Goal: Task Accomplishment & Management: Use online tool/utility

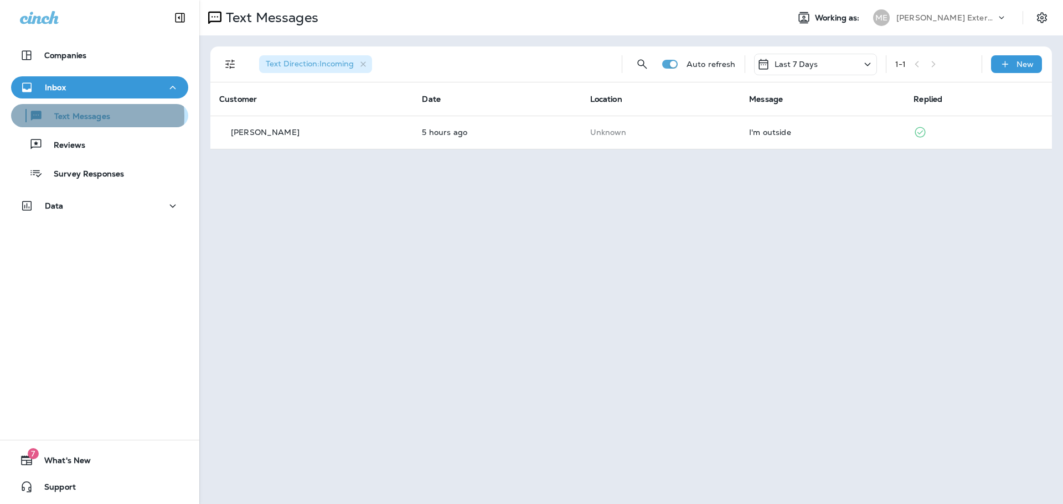
click at [88, 116] on p "Text Messages" at bounding box center [76, 117] width 67 height 11
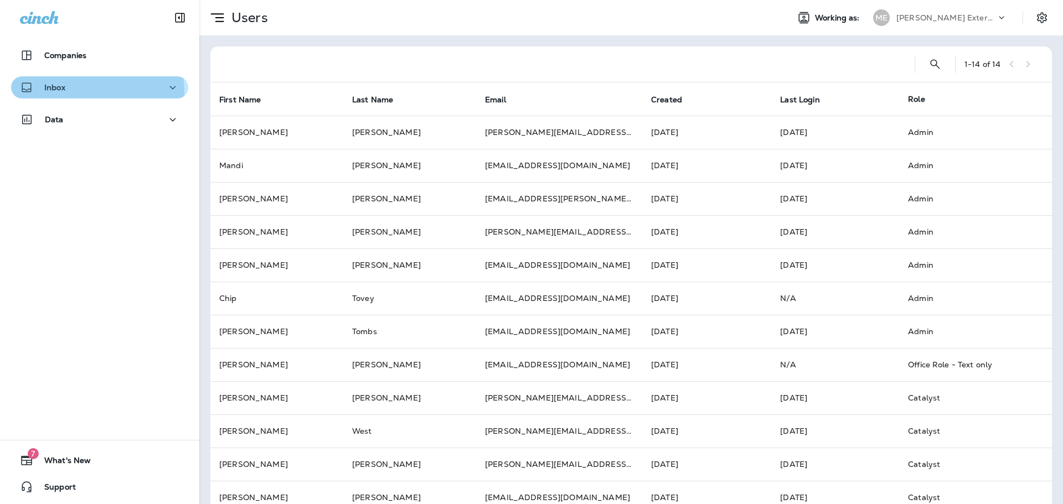
click at [46, 94] on div "Inbox" at bounding box center [42, 88] width 45 height 14
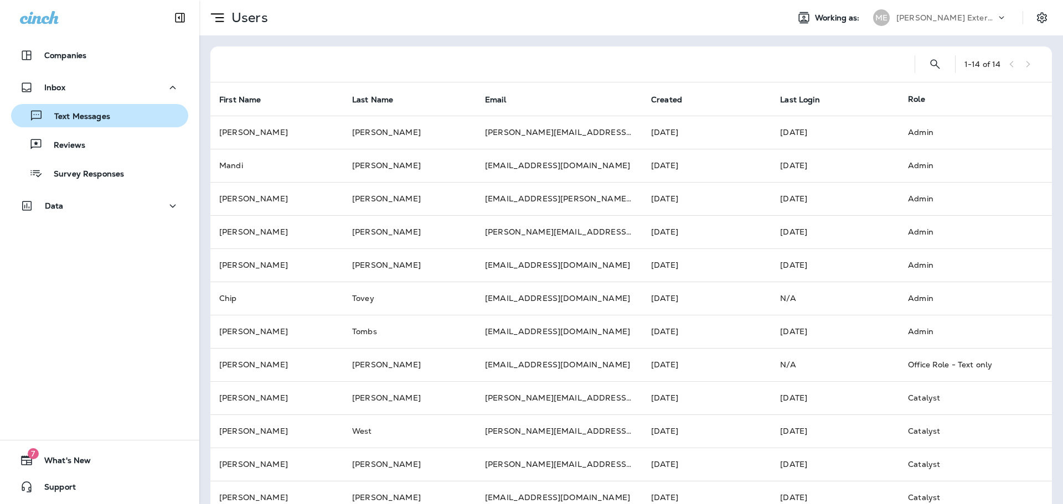
click at [77, 123] on div "Text Messages" at bounding box center [63, 115] width 95 height 17
